Goal: Task Accomplishment & Management: Manage account settings

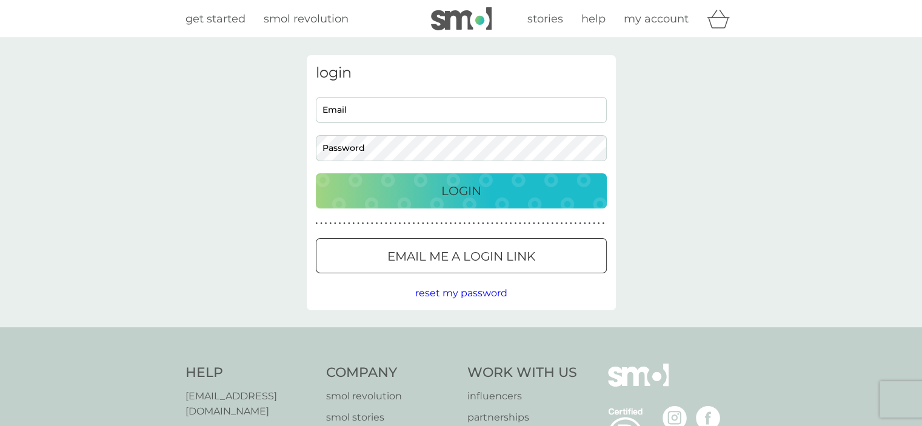
type input "libbie.read100@gmail.com"
click at [461, 191] on p "Login" at bounding box center [462, 190] width 40 height 19
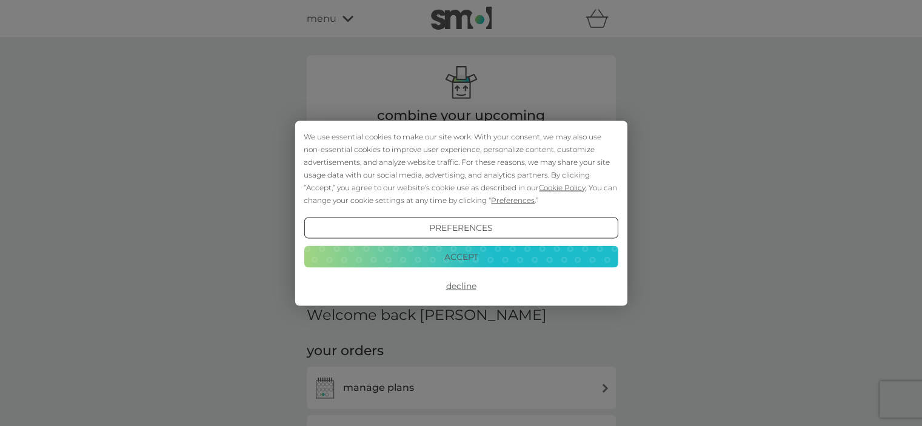
click at [461, 286] on button "Decline" at bounding box center [461, 286] width 314 height 22
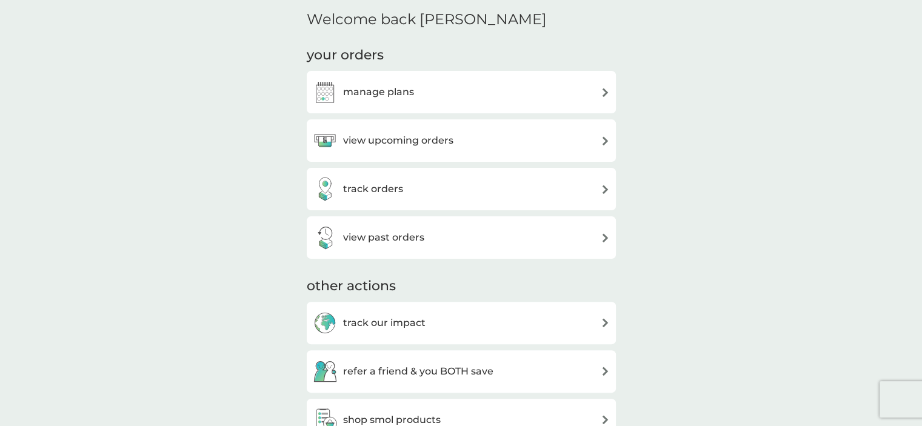
scroll to position [317, 0]
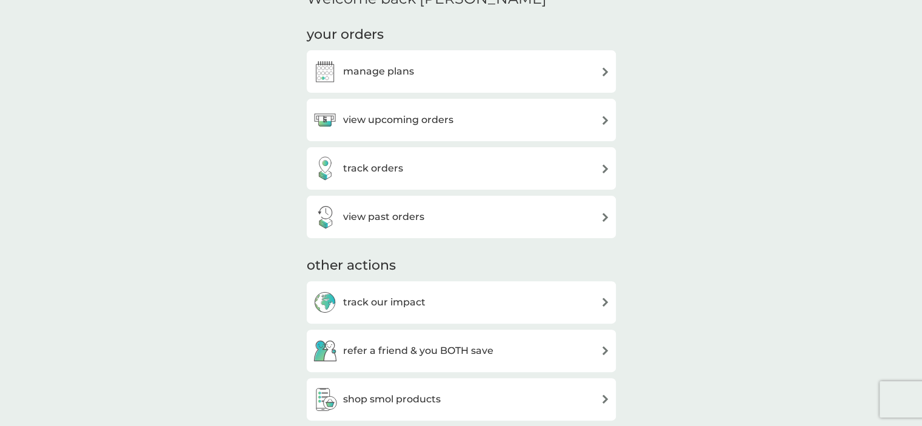
click at [410, 72] on h3 "manage plans" at bounding box center [378, 72] width 71 height 16
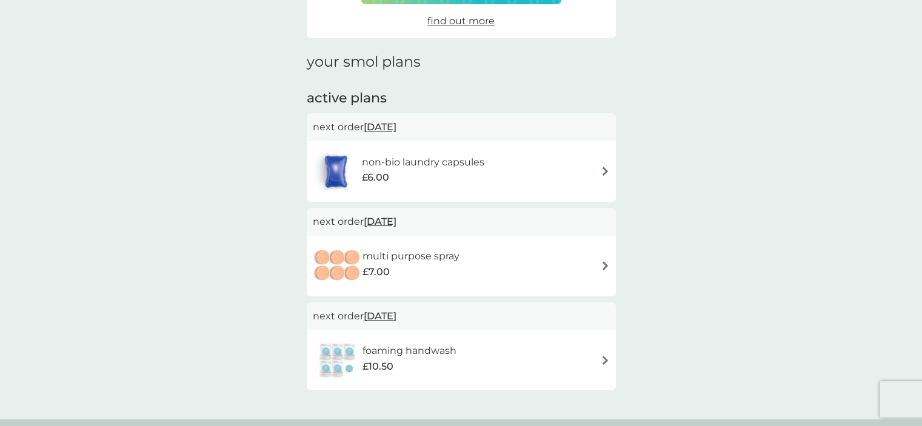
scroll to position [151, 0]
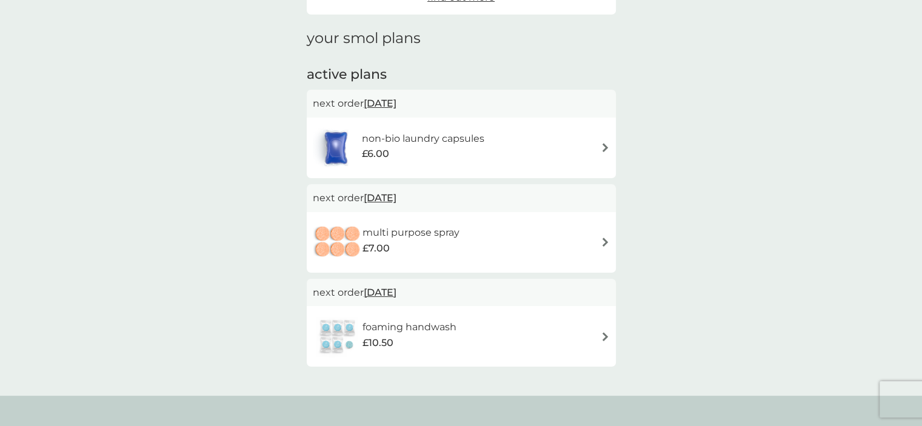
click at [599, 148] on div "non-bio laundry capsules £6.00" at bounding box center [461, 148] width 297 height 42
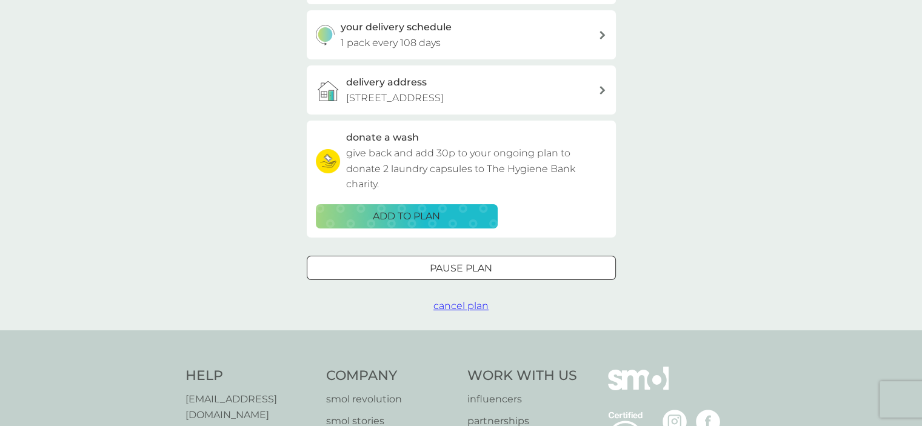
scroll to position [289, 0]
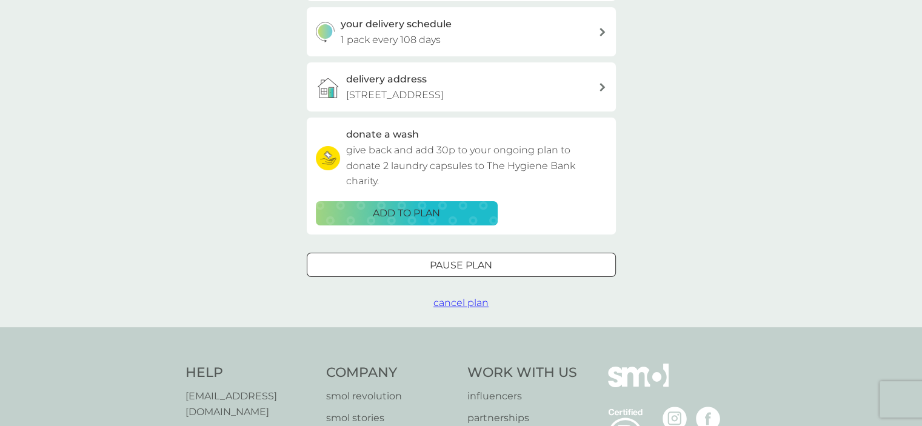
click at [477, 304] on span "cancel plan" at bounding box center [461, 303] width 55 height 12
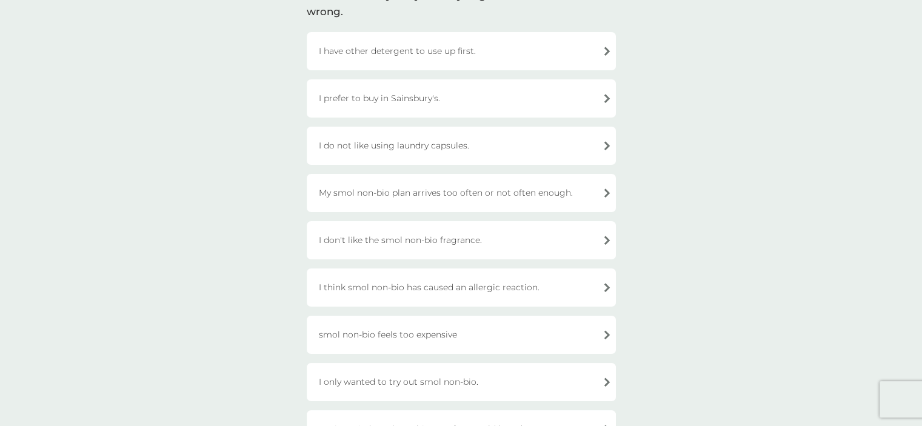
scroll to position [105, 0]
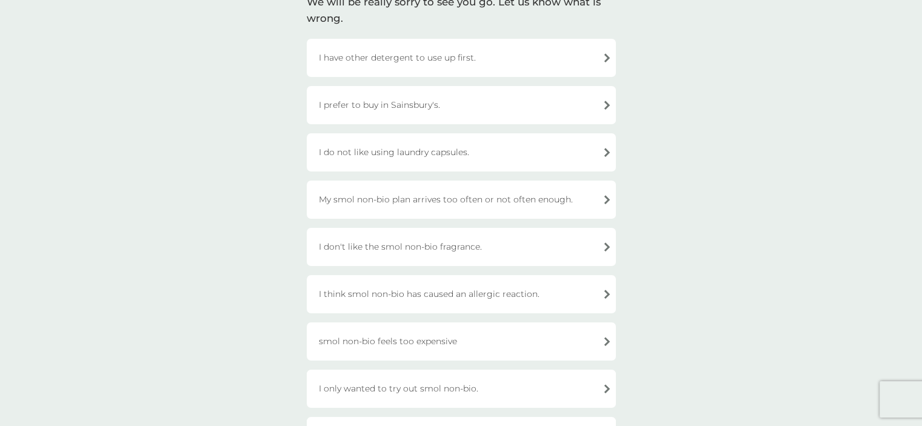
click at [531, 150] on div "I do not like using laundry capsules." at bounding box center [461, 152] width 309 height 38
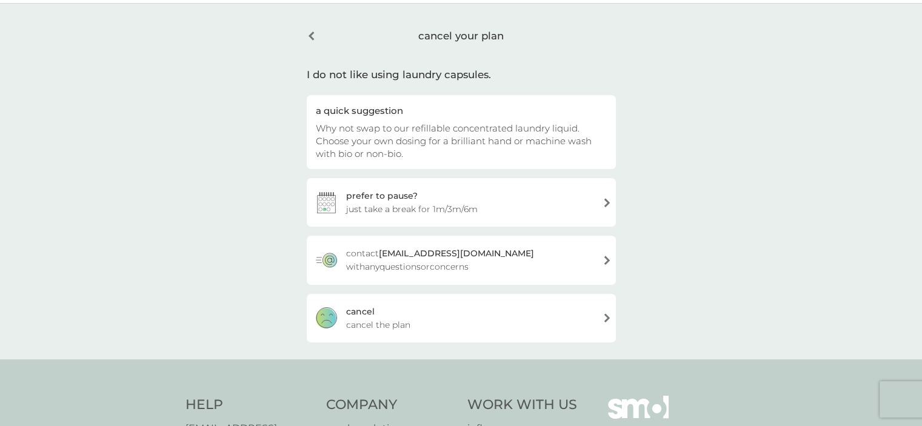
scroll to position [34, 0]
click at [307, 38] on div "cancel your plan" at bounding box center [461, 36] width 309 height 31
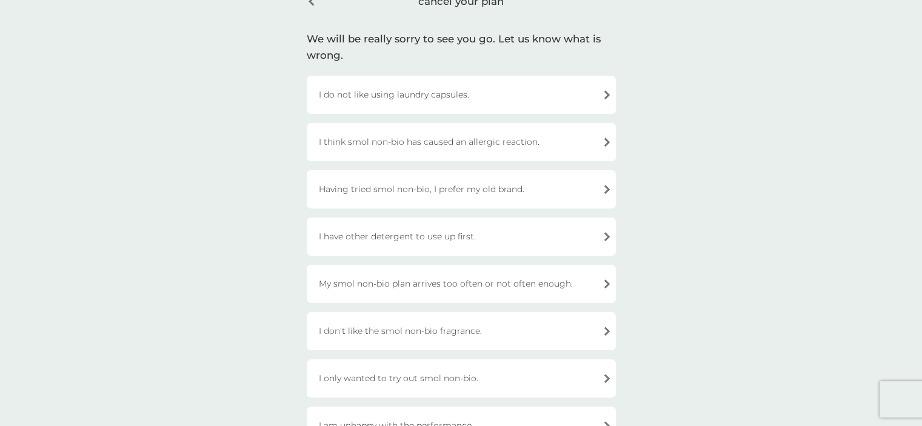
scroll to position [68, 0]
click at [548, 188] on div "Having tried smol non-bio, I prefer my old brand." at bounding box center [461, 189] width 309 height 38
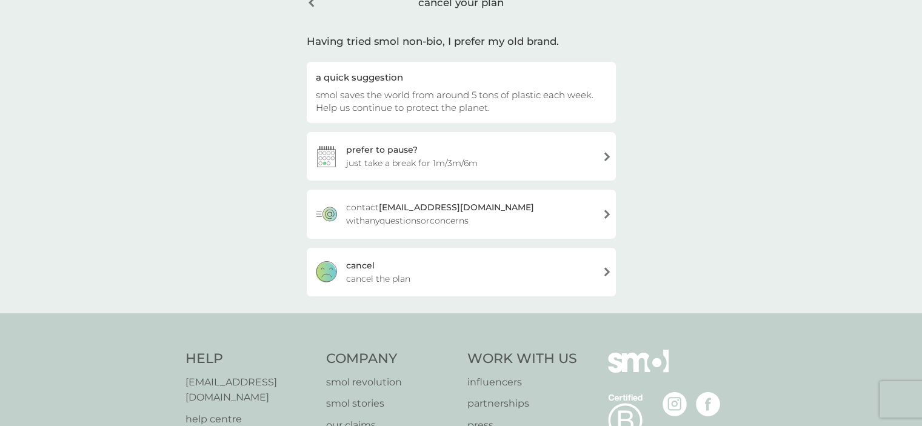
click at [507, 276] on div "cancel cancel the plan" at bounding box center [461, 272] width 309 height 49
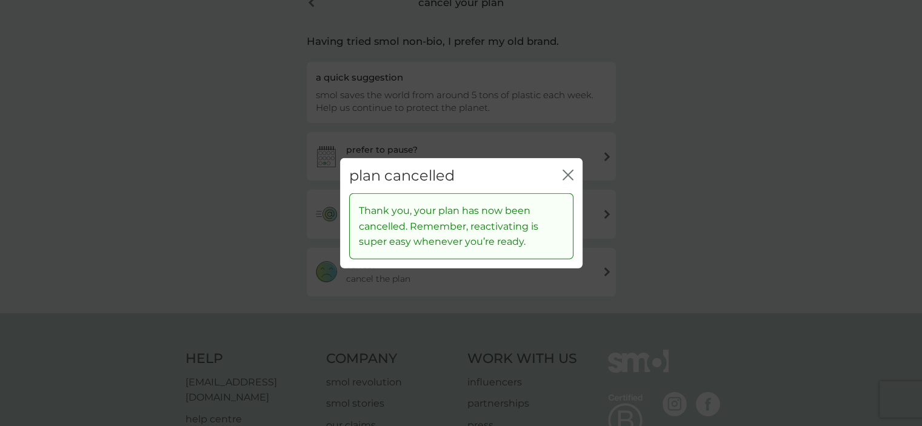
click at [567, 173] on icon "close" at bounding box center [568, 174] width 11 height 11
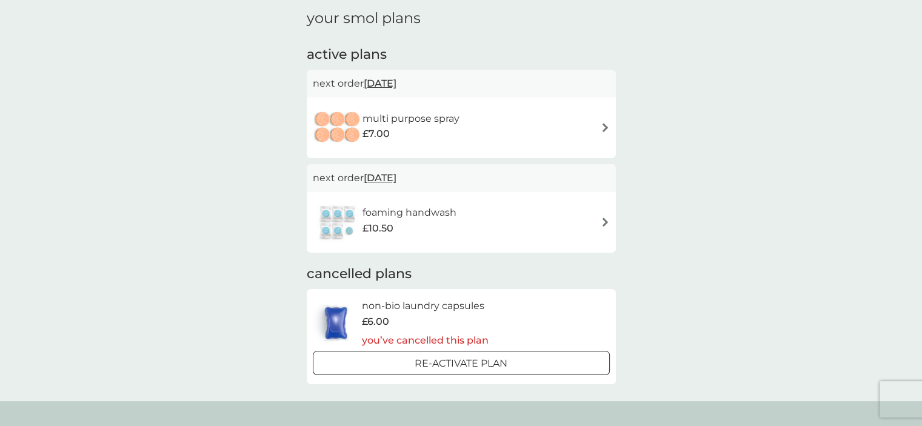
scroll to position [175, 0]
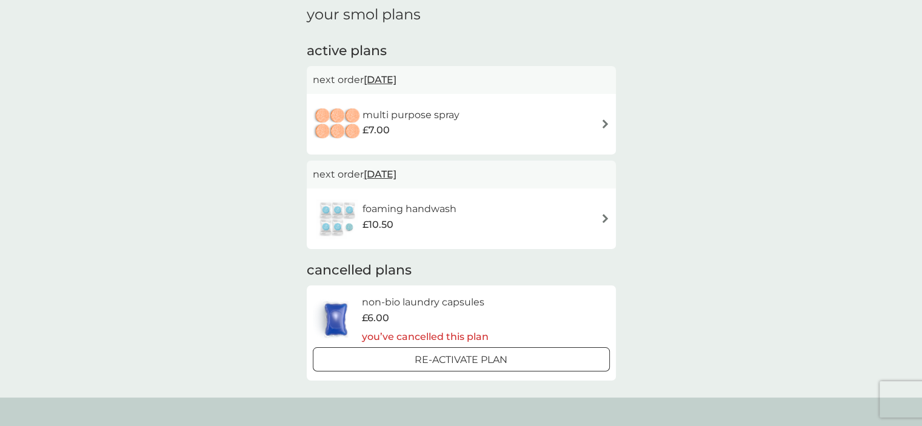
click at [748, 96] on div "combine your upcoming orders in one boxed delivery create my box find out more …" at bounding box center [461, 131] width 922 height 534
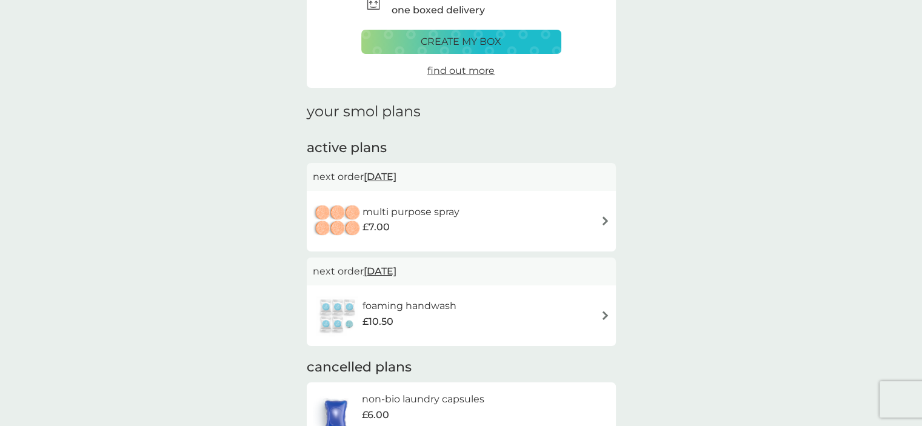
scroll to position [116, 0]
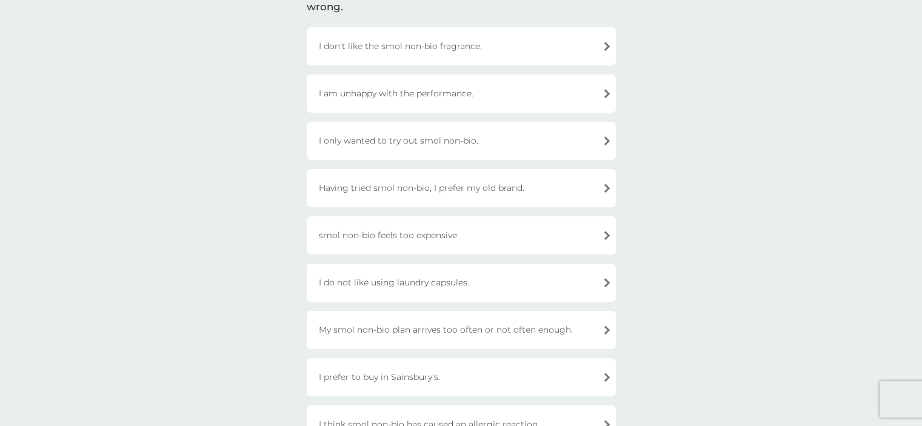
scroll to position [68, 0]
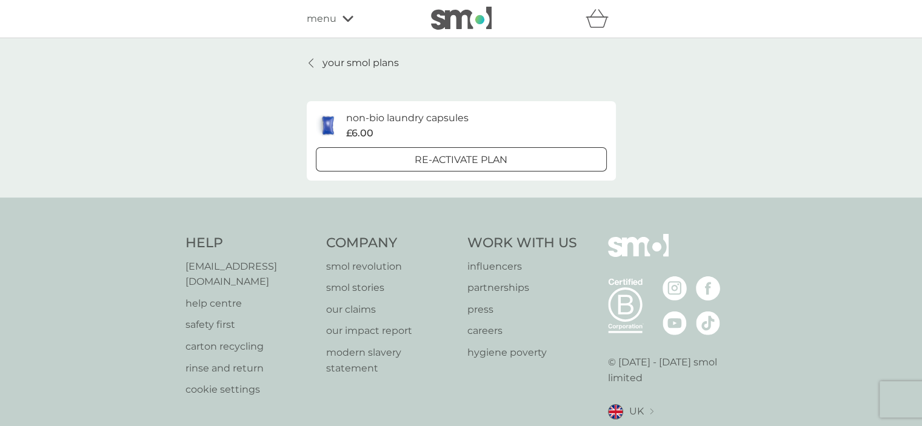
click at [342, 60] on p "your smol plans" at bounding box center [361, 63] width 76 height 16
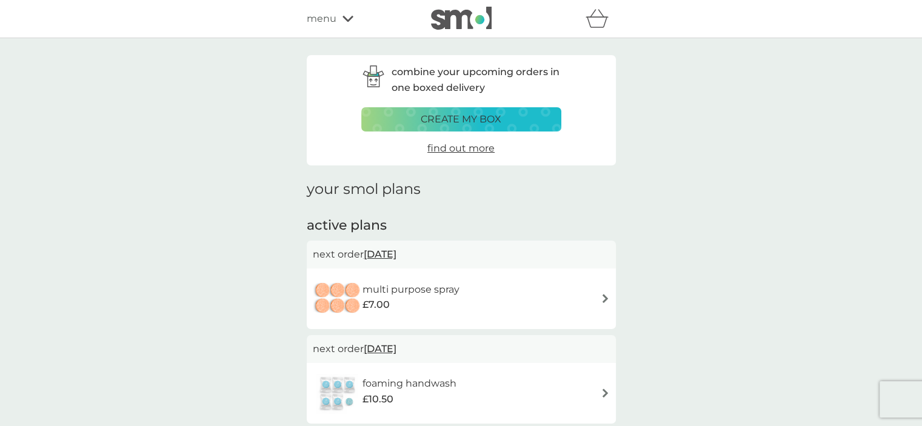
click at [327, 187] on h1 "your smol plans" at bounding box center [461, 190] width 309 height 18
click at [322, 21] on span "menu" at bounding box center [322, 19] width 30 height 16
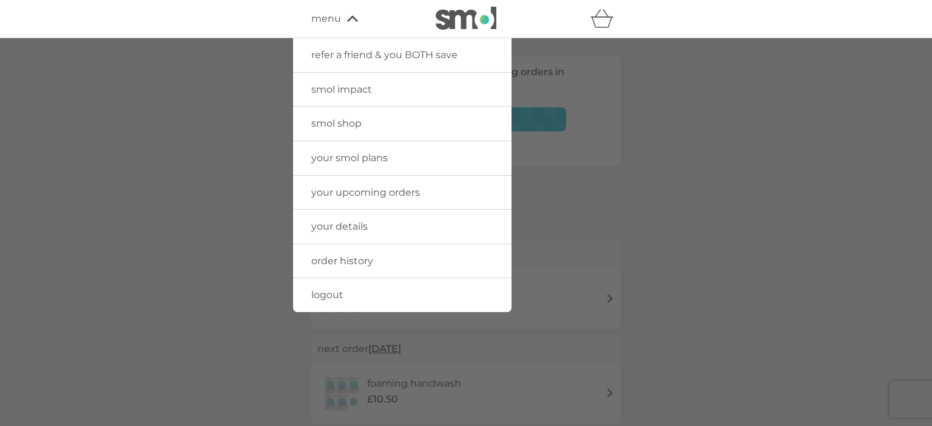
click at [369, 191] on span "your upcoming orders" at bounding box center [365, 193] width 109 height 12
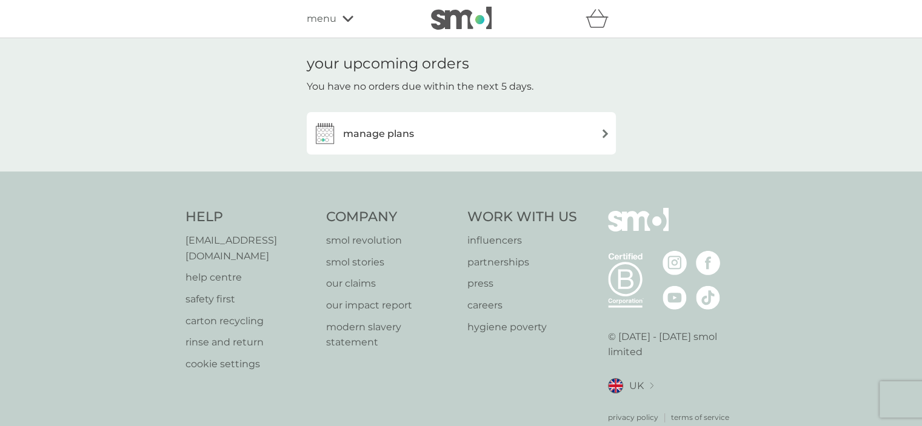
click at [418, 135] on div "manage plans" at bounding box center [461, 133] width 297 height 24
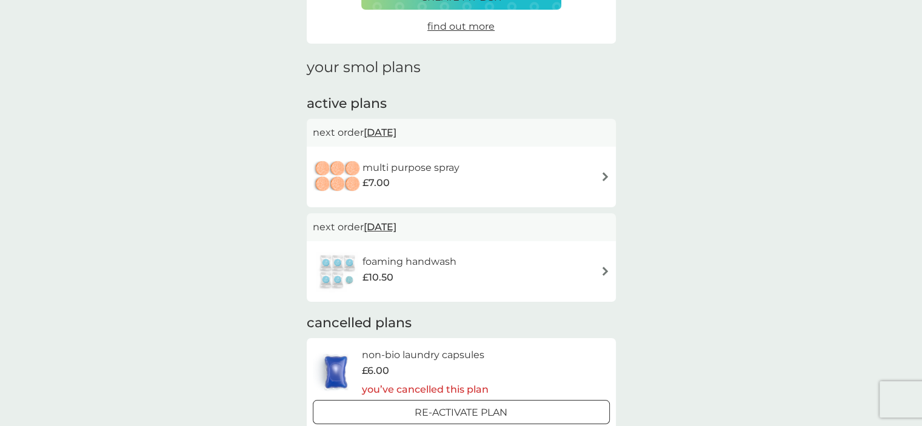
scroll to position [123, 0]
click at [542, 178] on div "multi purpose spray £7.00" at bounding box center [461, 176] width 297 height 42
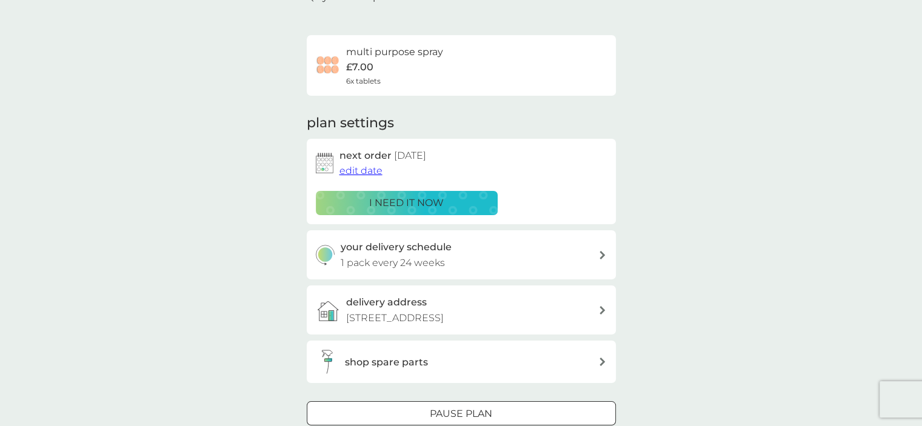
scroll to position [75, 0]
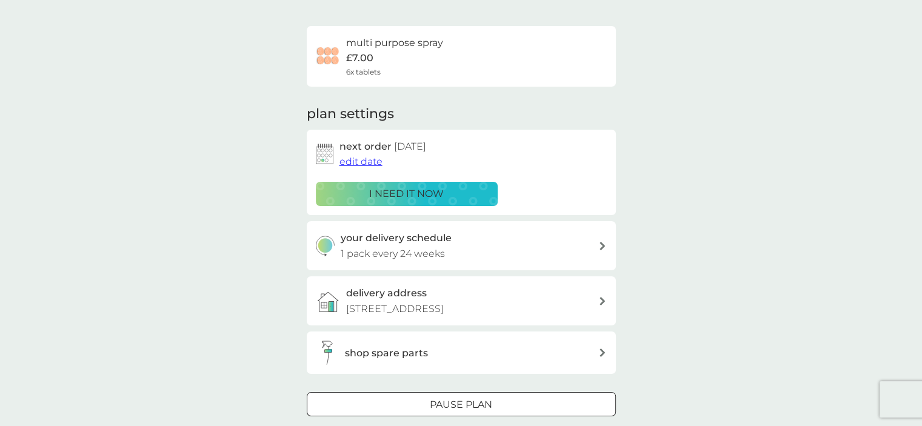
click at [366, 161] on span "edit date" at bounding box center [361, 162] width 43 height 12
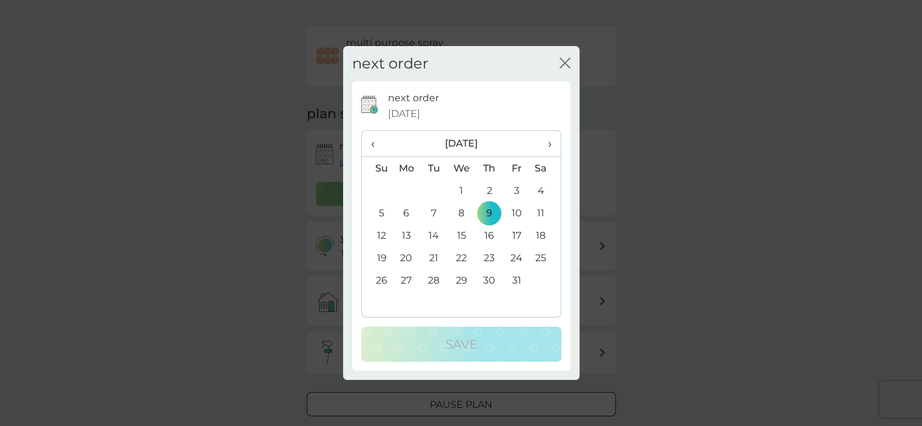
click at [553, 144] on th "›" at bounding box center [545, 144] width 30 height 26
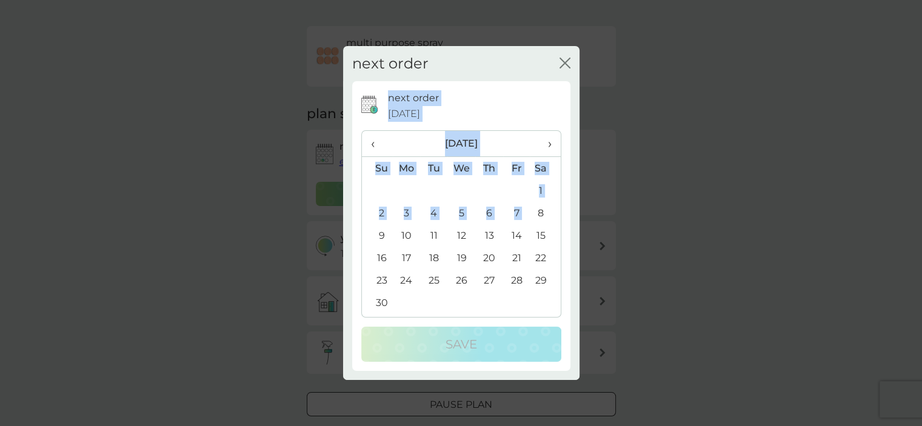
drag, startPoint x: 533, startPoint y: 213, endPoint x: 519, endPoint y: 75, distance: 139.0
click at [519, 75] on div "next order close next order 9 Oct 2025 ‹ November 2025 › Su Mo Tu We Th Fr Sa 2…" at bounding box center [461, 213] width 237 height 335
click at [550, 140] on span "›" at bounding box center [545, 143] width 12 height 25
click at [549, 145] on span "›" at bounding box center [545, 143] width 12 height 25
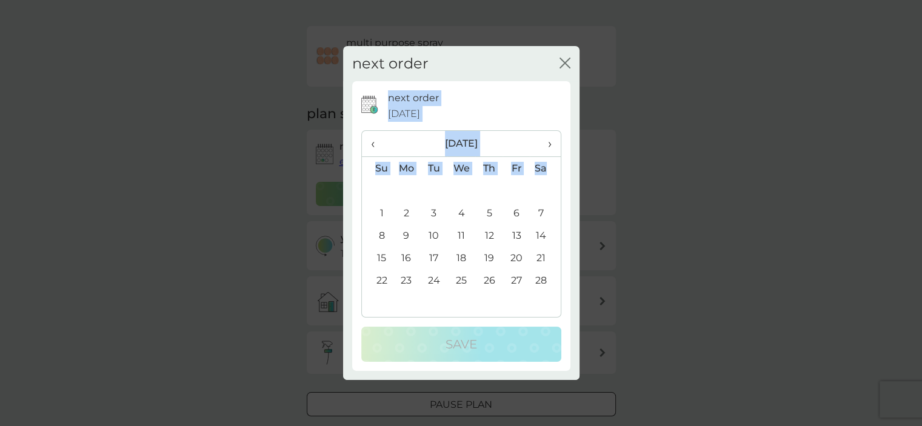
click at [405, 213] on td "2" at bounding box center [407, 213] width 28 height 22
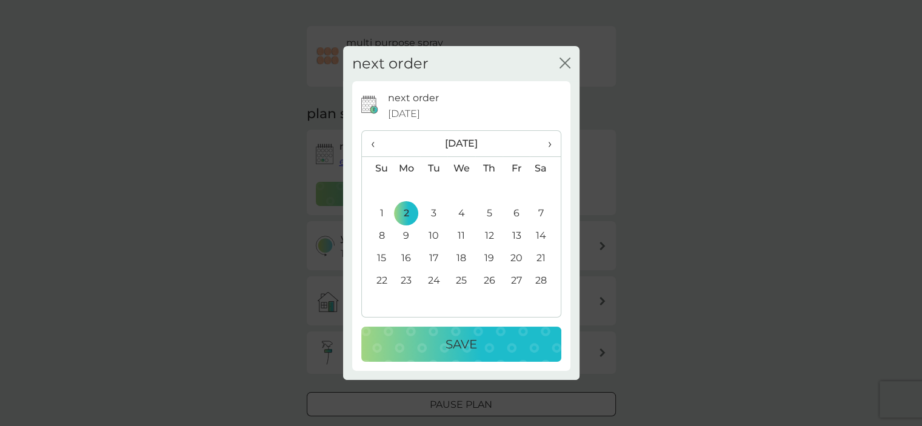
click at [440, 340] on div "Save" at bounding box center [462, 344] width 176 height 19
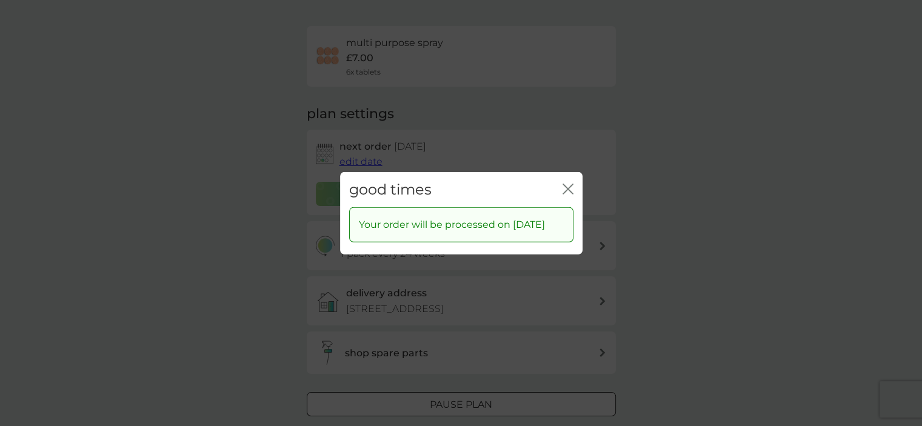
click at [568, 184] on icon "close" at bounding box center [570, 189] width 5 height 10
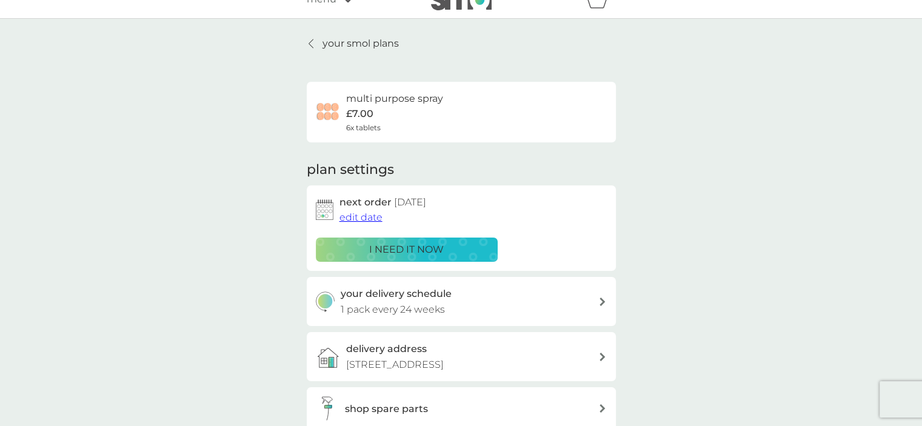
scroll to position [0, 0]
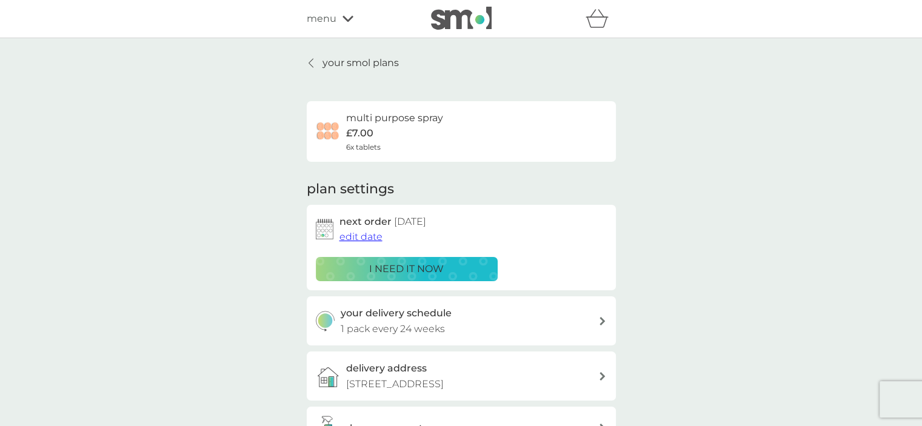
click at [361, 64] on p "your smol plans" at bounding box center [361, 63] width 76 height 16
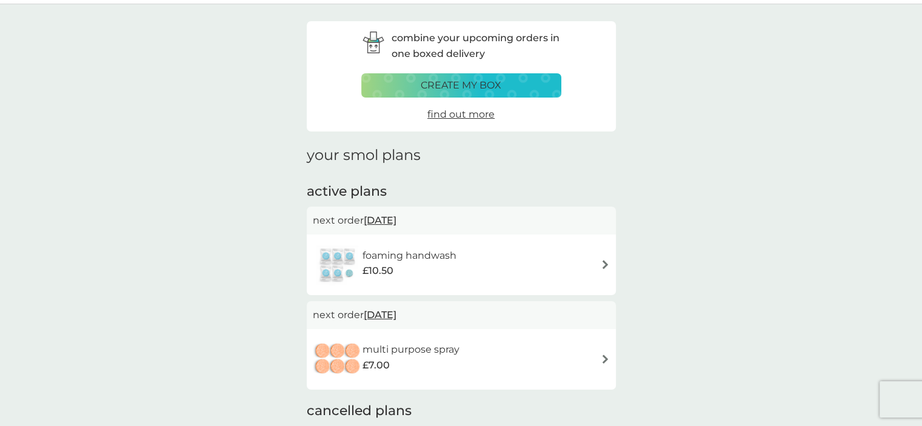
scroll to position [63, 0]
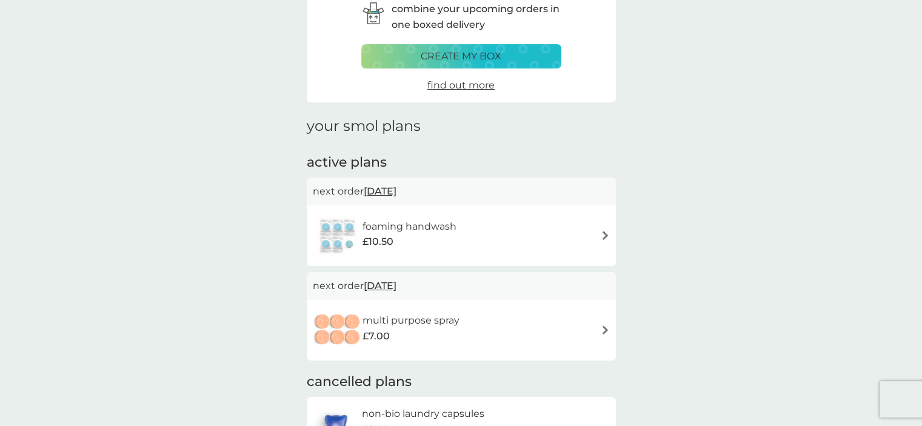
click at [397, 191] on span "16 Oct 2025" at bounding box center [380, 192] width 33 height 24
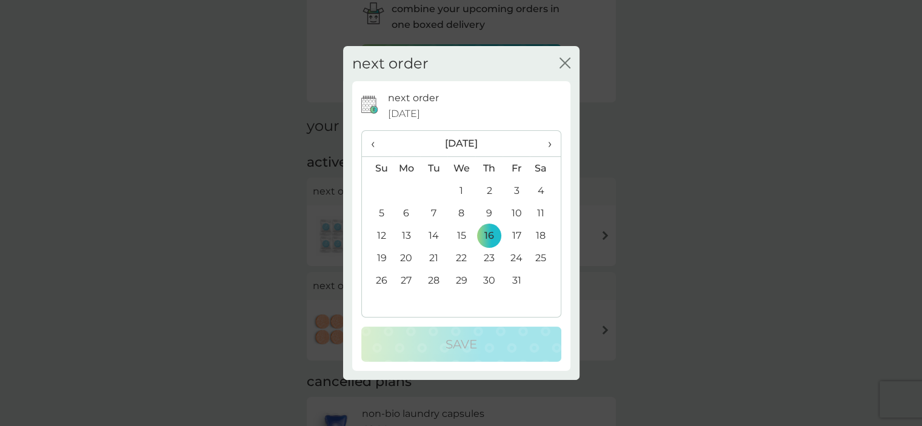
click at [552, 145] on th "›" at bounding box center [545, 144] width 30 height 26
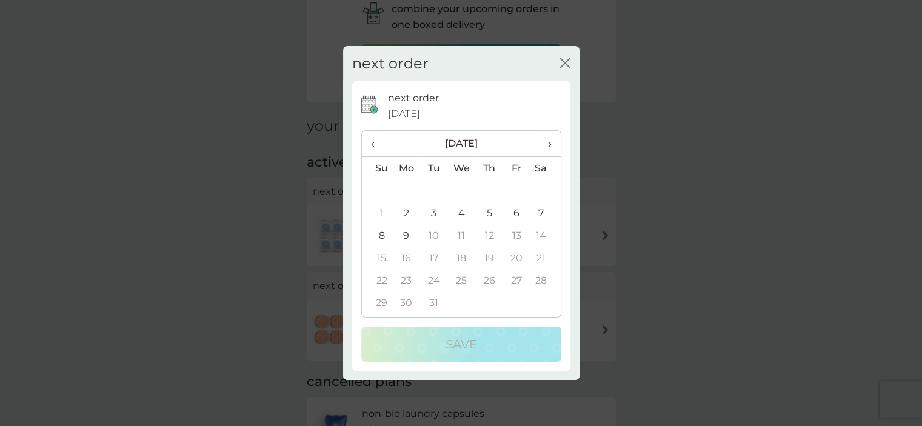
click at [405, 214] on td "2" at bounding box center [407, 213] width 28 height 22
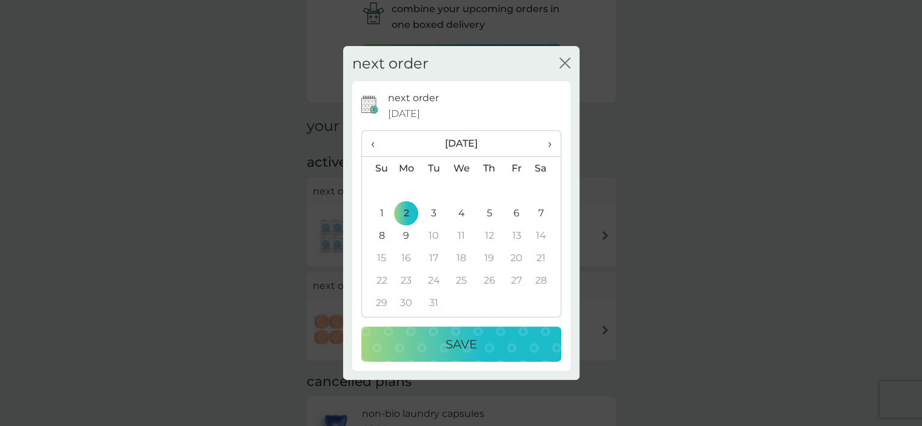
click at [437, 344] on div "Save" at bounding box center [462, 344] width 176 height 19
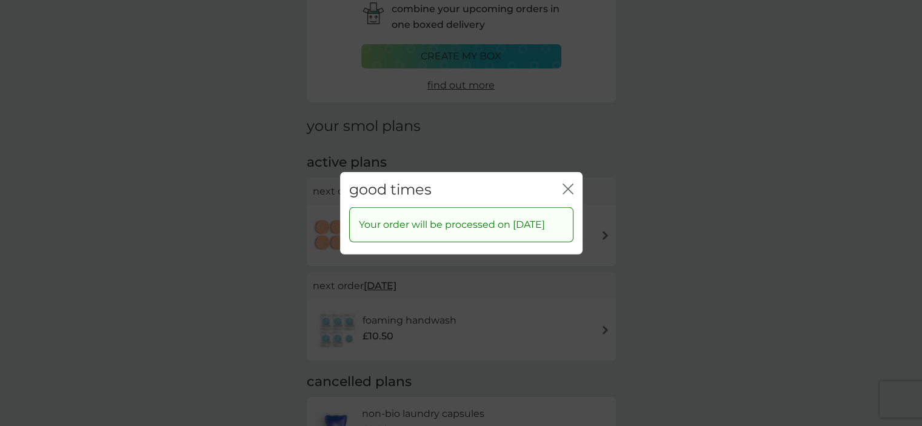
click at [568, 184] on icon "close" at bounding box center [568, 188] width 11 height 11
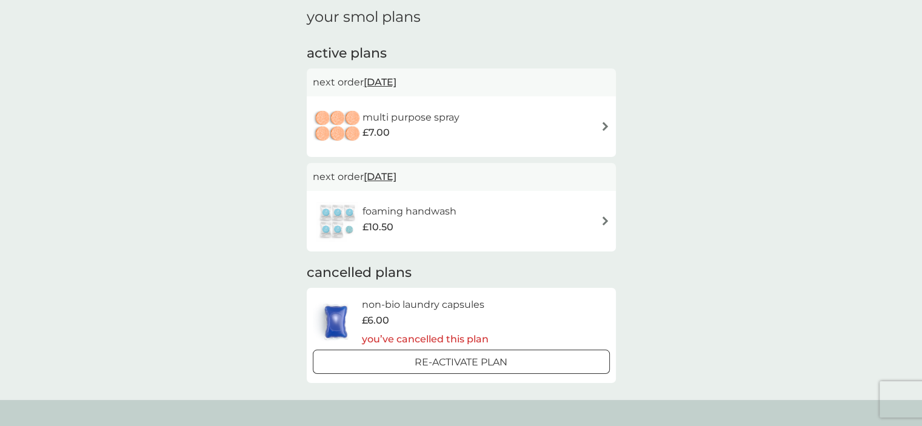
scroll to position [0, 0]
